Goal: Task Accomplishment & Management: Use online tool/utility

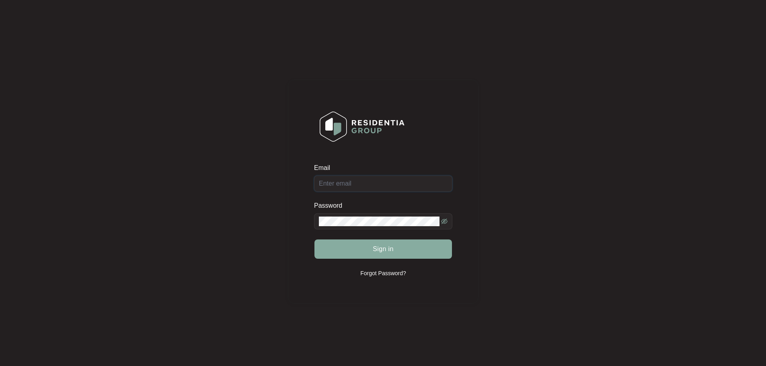
type input "[EMAIL_ADDRESS][DOMAIN_NAME]"
click at [412, 247] on button "Sign in" at bounding box center [382, 249] width 137 height 19
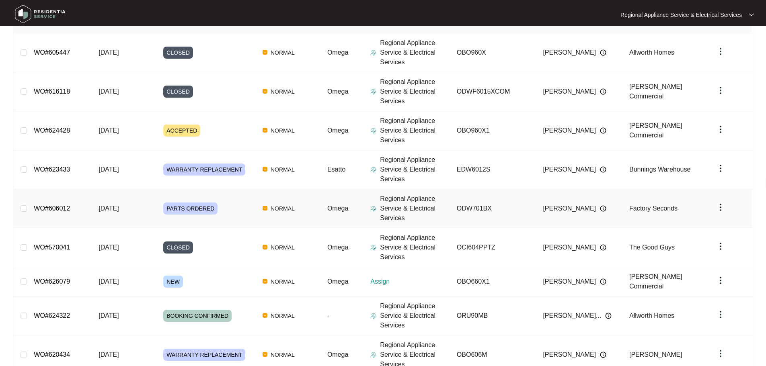
scroll to position [121, 0]
click at [51, 247] on link "WO#570041" at bounding box center [52, 246] width 36 height 7
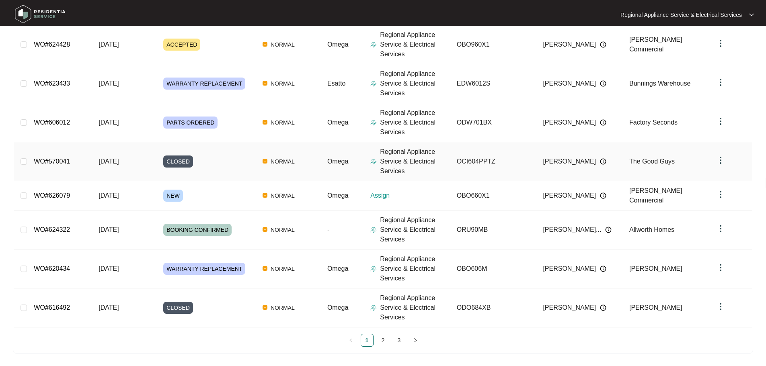
scroll to position [206, 0]
click at [380, 340] on link "2" at bounding box center [383, 340] width 12 height 12
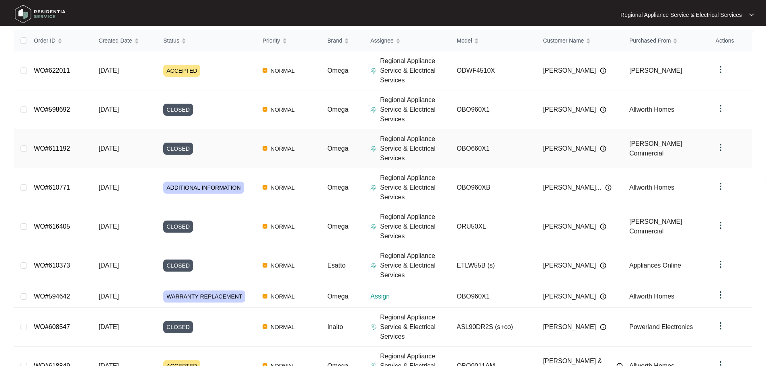
scroll to position [199, 0]
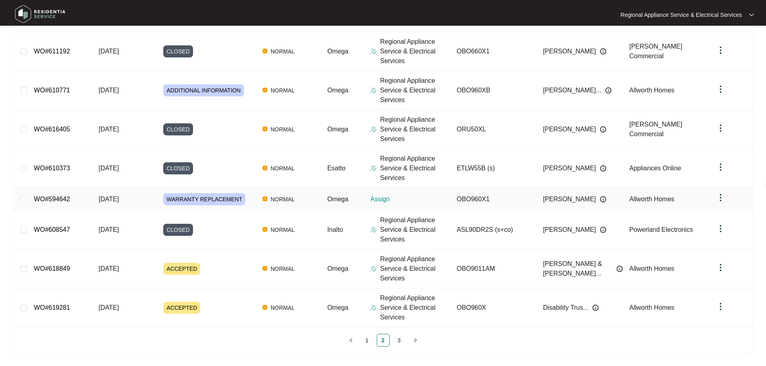
click at [63, 196] on link "WO#594642" at bounding box center [52, 199] width 36 height 7
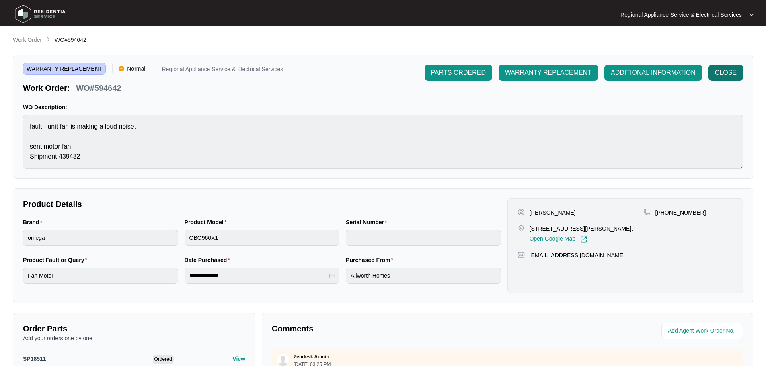
click at [727, 74] on span "CLOSE" at bounding box center [726, 73] width 22 height 10
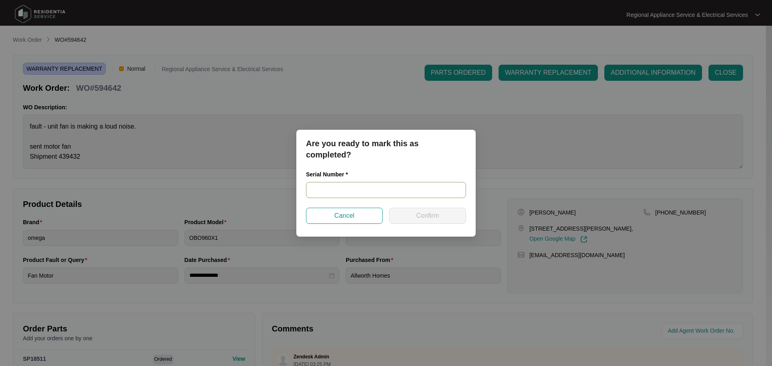
click at [354, 191] on input "text" at bounding box center [386, 190] width 160 height 16
type input "V0000588552206000668"
click at [409, 216] on button "Confirm" at bounding box center [427, 216] width 77 height 16
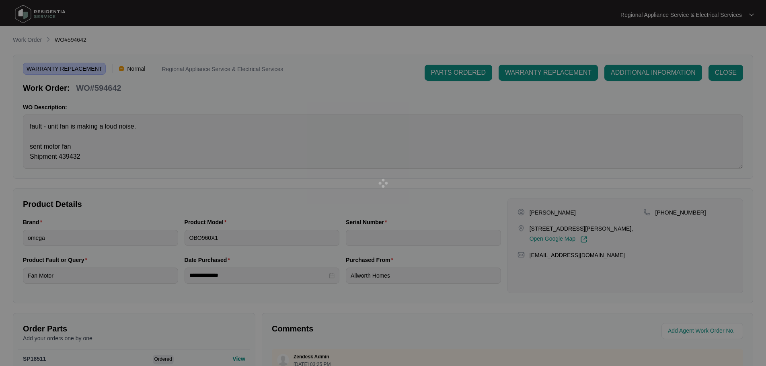
type input "V0000588552206000668"
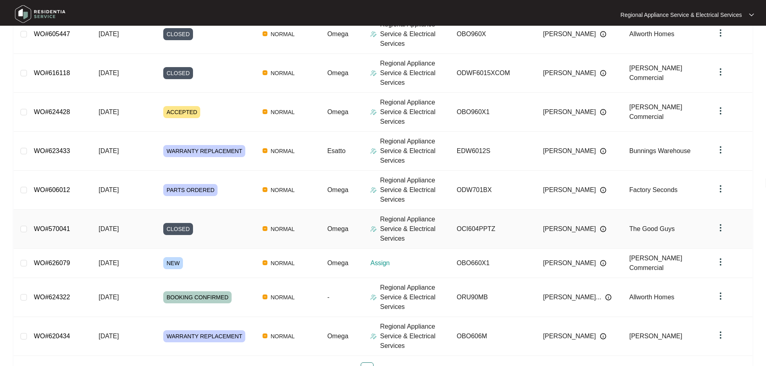
scroll to position [189, 0]
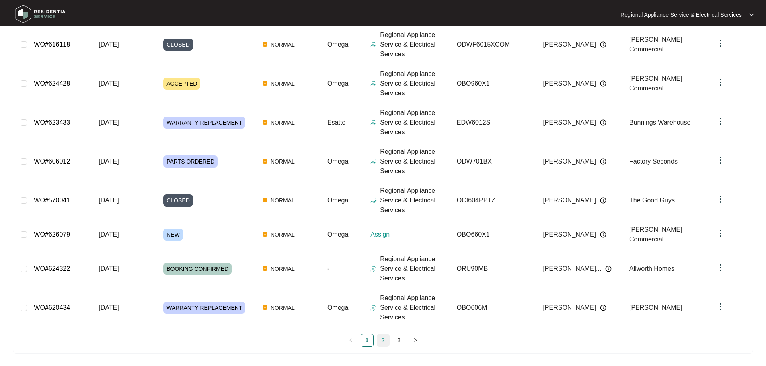
click at [383, 342] on link "2" at bounding box center [383, 340] width 12 height 12
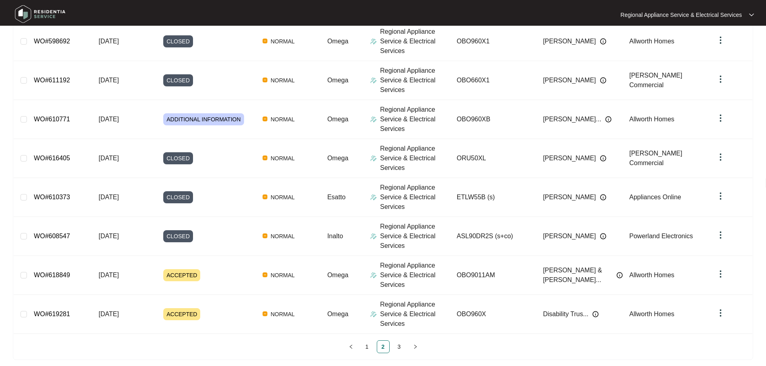
scroll to position [216, 0]
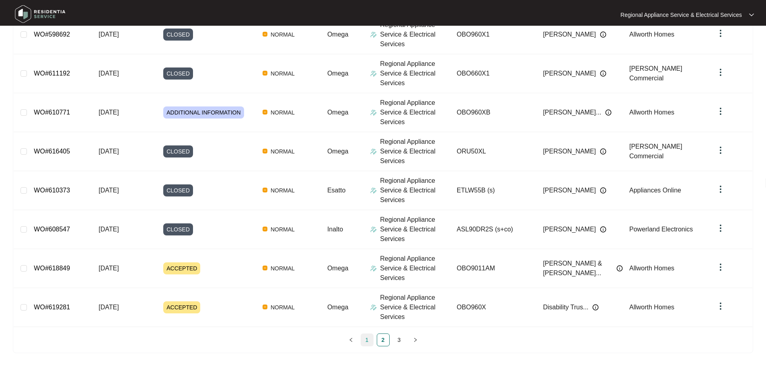
click at [368, 339] on link "1" at bounding box center [367, 340] width 12 height 12
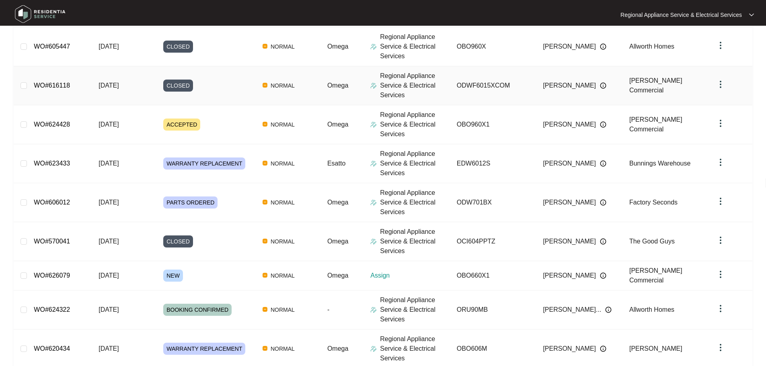
scroll to position [189, 0]
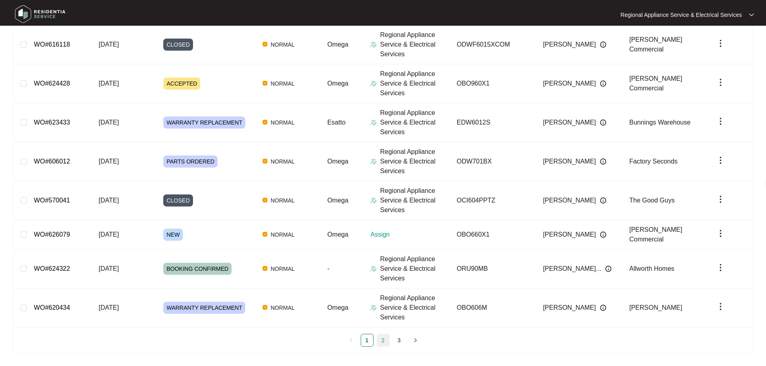
click at [380, 336] on link "2" at bounding box center [383, 340] width 12 height 12
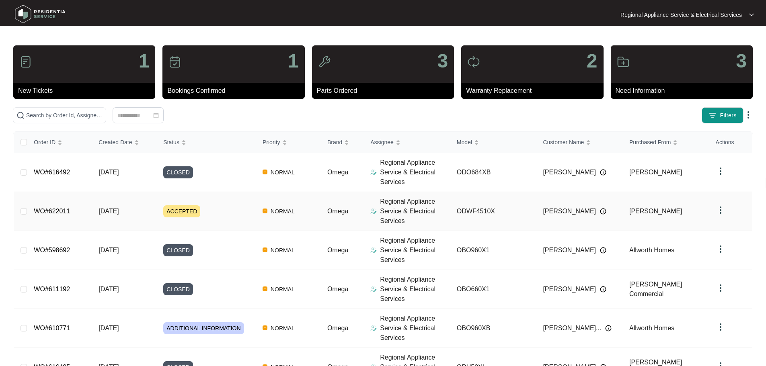
scroll to position [216, 0]
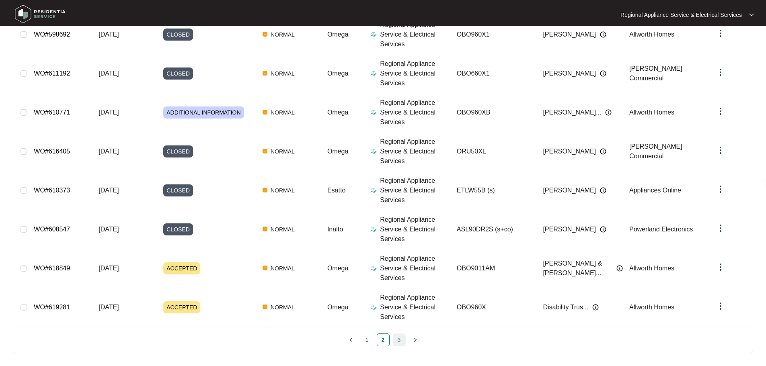
click at [398, 340] on link "3" at bounding box center [399, 340] width 12 height 12
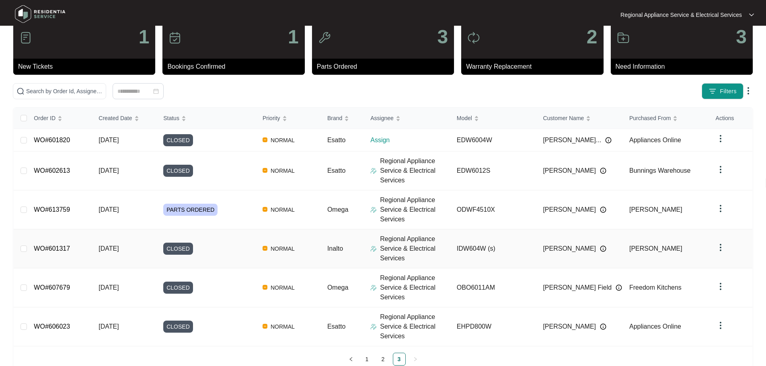
scroll to position [43, 0]
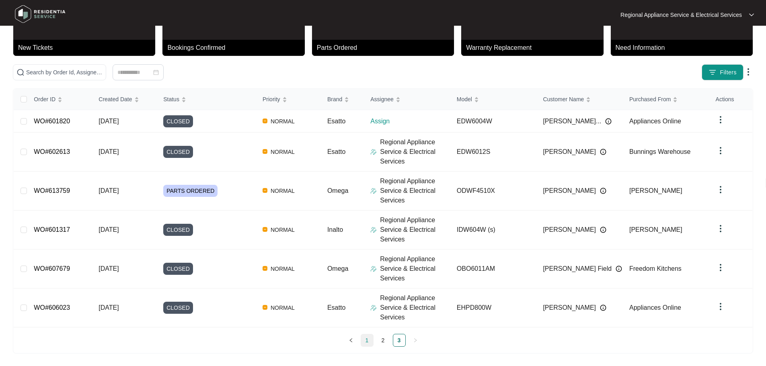
click at [367, 340] on link "1" at bounding box center [367, 340] width 12 height 12
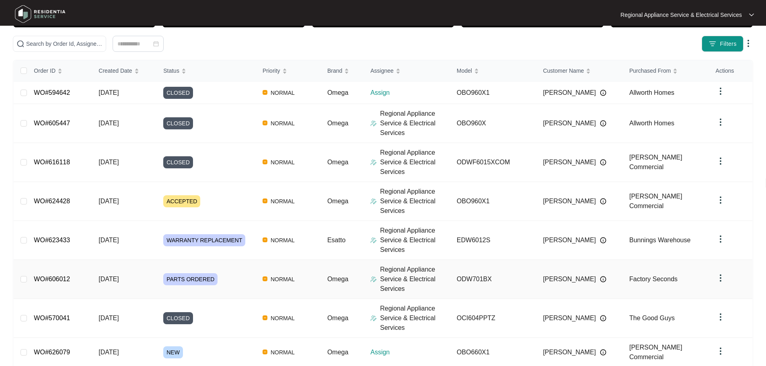
scroll to position [0, 0]
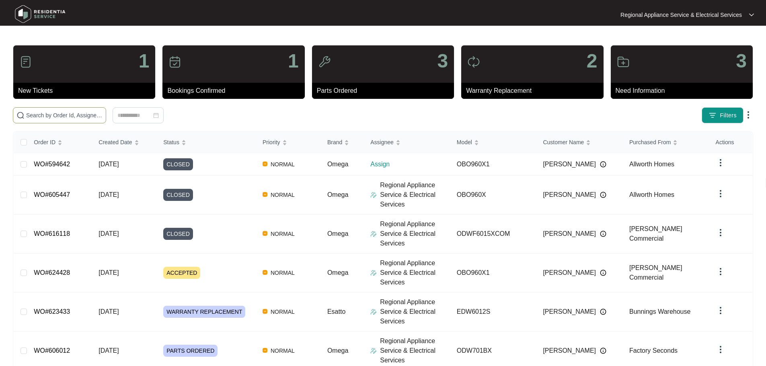
click at [63, 115] on input "text" at bounding box center [64, 115] width 76 height 9
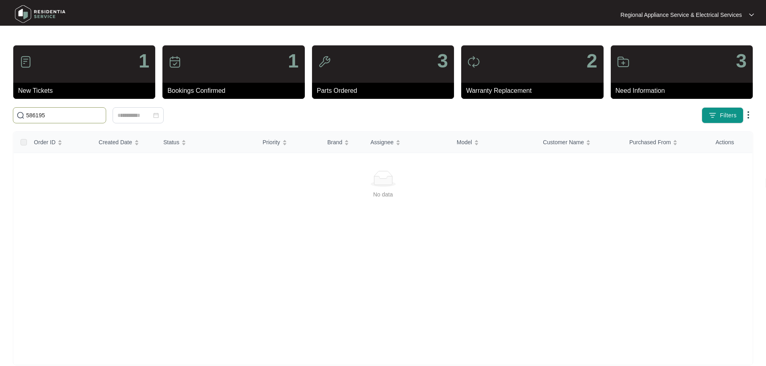
type input "586195"
click at [274, 165] on div "No data" at bounding box center [383, 259] width 738 height 215
click at [102, 116] on input "586195" at bounding box center [64, 115] width 76 height 9
click at [78, 116] on input "586195" at bounding box center [64, 115] width 76 height 9
drag, startPoint x: 184, startPoint y: 109, endPoint x: 193, endPoint y: 108, distance: 8.5
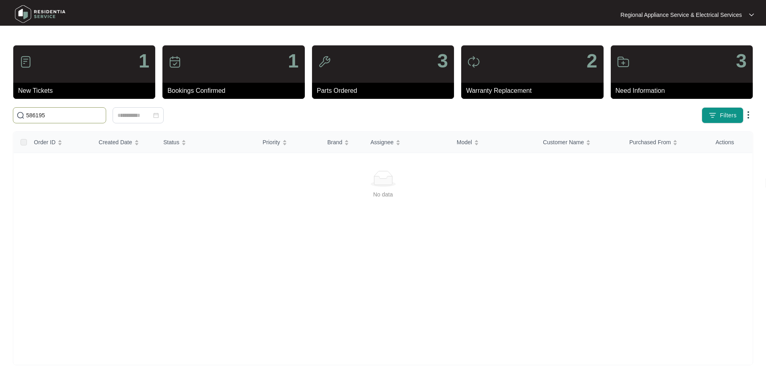
click at [106, 109] on span "586195" at bounding box center [59, 115] width 93 height 16
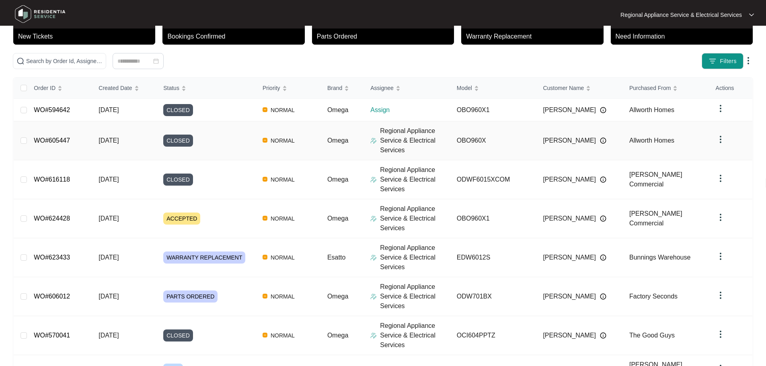
scroll to position [189, 0]
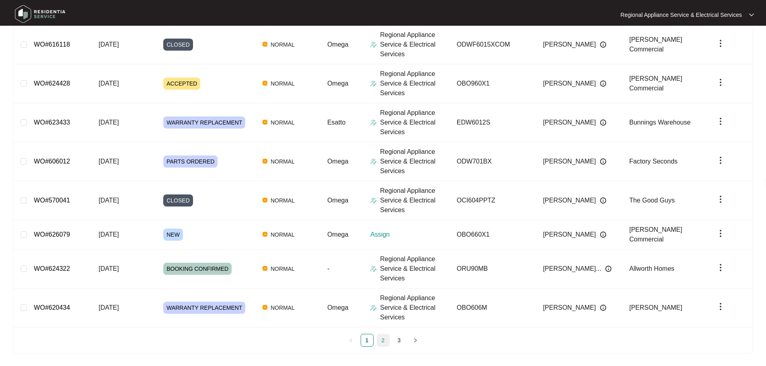
click at [383, 339] on link "2" at bounding box center [383, 340] width 12 height 12
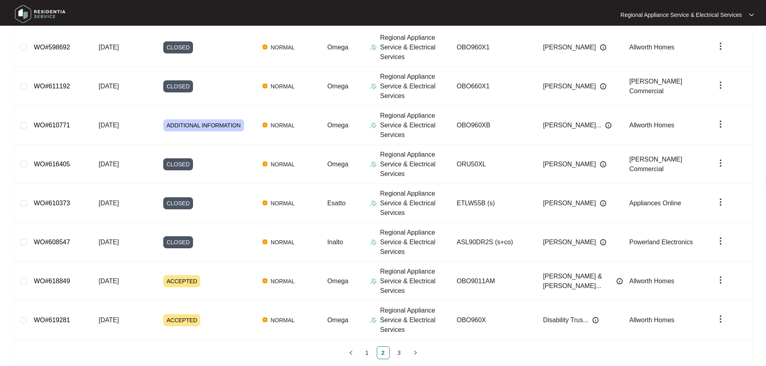
scroll to position [216, 0]
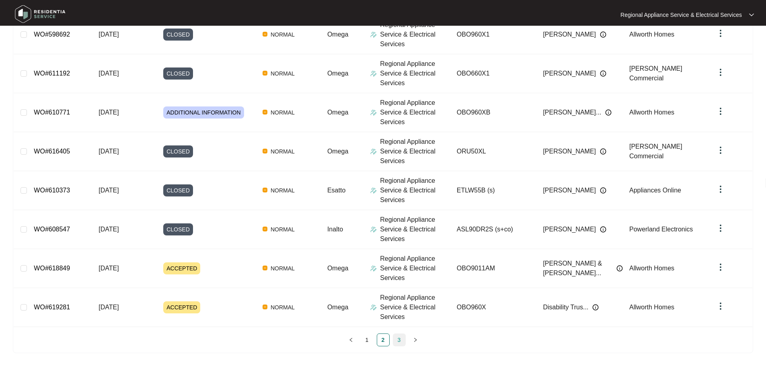
click at [401, 339] on link "3" at bounding box center [399, 340] width 12 height 12
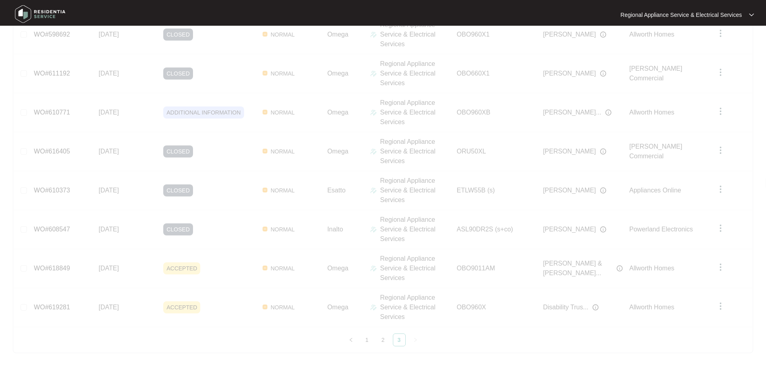
scroll to position [43, 0]
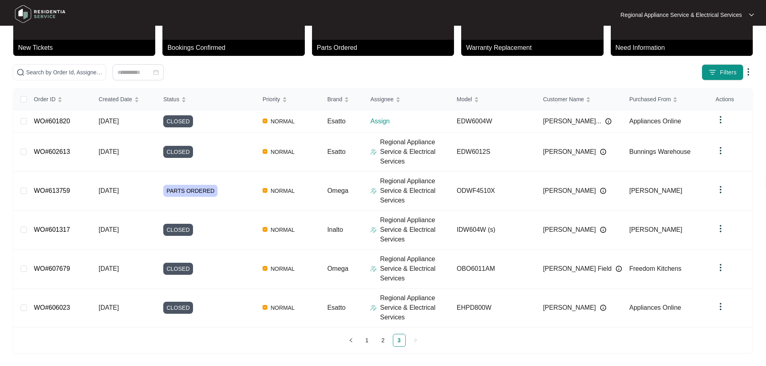
click at [398, 339] on link "3" at bounding box center [399, 340] width 12 height 12
click at [400, 340] on link "3" at bounding box center [399, 340] width 12 height 12
click at [364, 341] on link "1" at bounding box center [367, 340] width 12 height 12
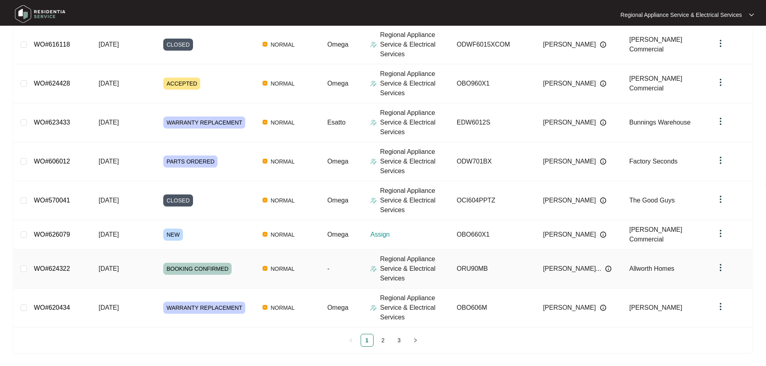
scroll to position [0, 0]
